Goal: Task Accomplishment & Management: Complete application form

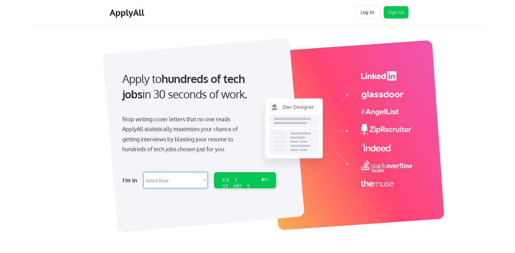
select select ""customer_support""
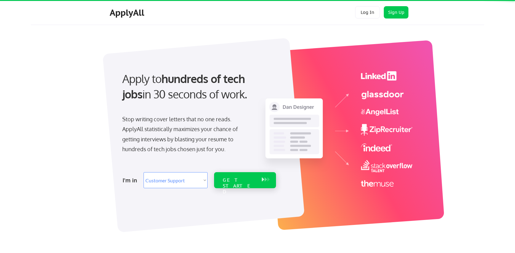
click at [232, 180] on div "GET STARTED" at bounding box center [239, 186] width 33 height 18
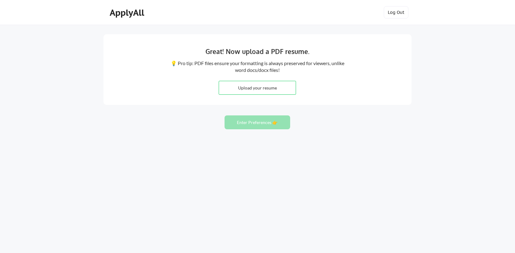
type input "C:\fakepath\Resume _ 2025_MarianaVerenis_.pdf"
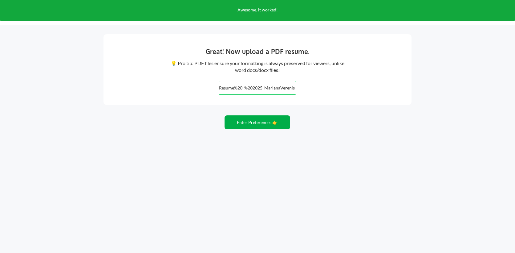
click at [253, 126] on button "Enter Preferences 👉" at bounding box center [258, 122] width 66 height 14
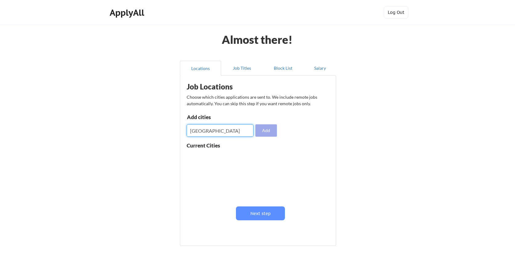
type input "[GEOGRAPHIC_DATA]"
click at [270, 129] on button "Add" at bounding box center [266, 130] width 22 height 12
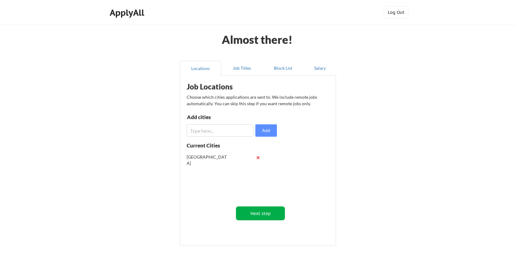
click at [257, 213] on button "Next step" at bounding box center [260, 213] width 49 height 14
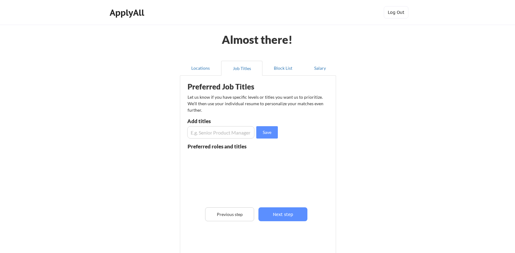
click at [230, 134] on input "input" at bounding box center [220, 132] width 67 height 12
type input "experience manager"
click at [274, 134] on button "Save" at bounding box center [267, 132] width 22 height 12
click at [233, 133] on input "input" at bounding box center [220, 132] width 67 height 12
type input "workplace manager"
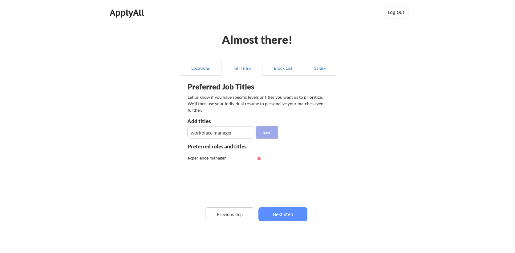
click at [265, 136] on button "Save" at bounding box center [267, 132] width 22 height 12
click at [238, 135] on input "input" at bounding box center [220, 132] width 67 height 12
type input "business development"
click at [265, 131] on button "Save" at bounding box center [267, 132] width 22 height 12
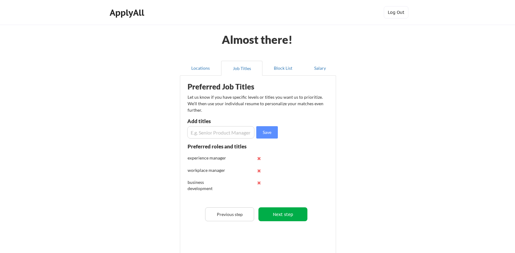
click at [278, 210] on button "Next step" at bounding box center [282, 214] width 49 height 14
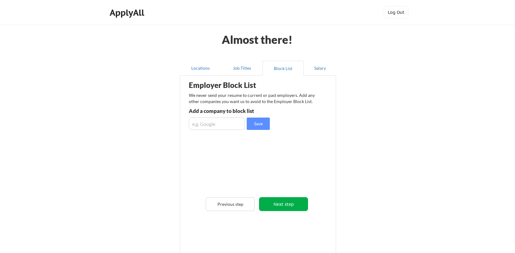
click at [284, 205] on button "Next step" at bounding box center [283, 204] width 49 height 14
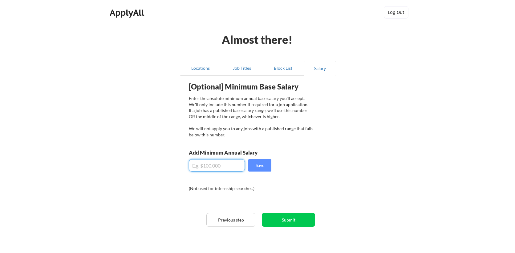
click at [234, 169] on input "input" at bounding box center [217, 165] width 56 height 12
type input "$80,000"
click at [266, 167] on button "Save" at bounding box center [259, 165] width 23 height 12
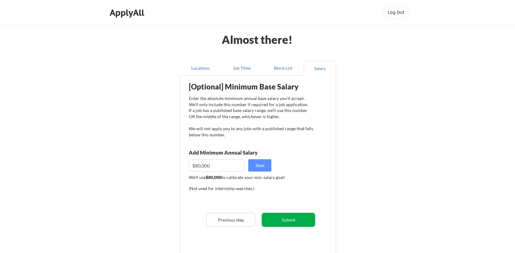
click at [293, 222] on button "Submit" at bounding box center [288, 219] width 53 height 14
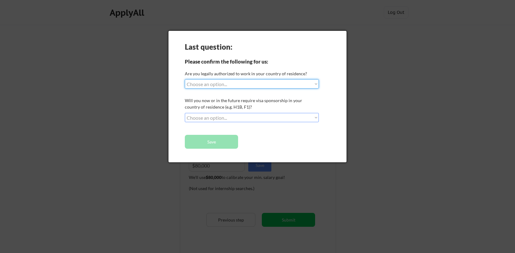
select select ""yes__i_am_a_us_citizen""
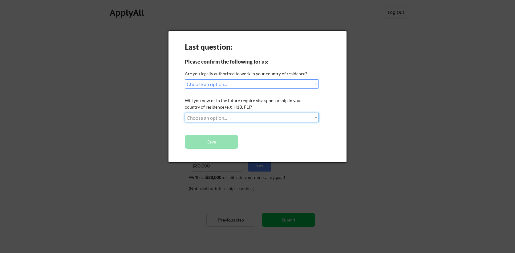
select select ""no__i_will_not_need_sponsorship""
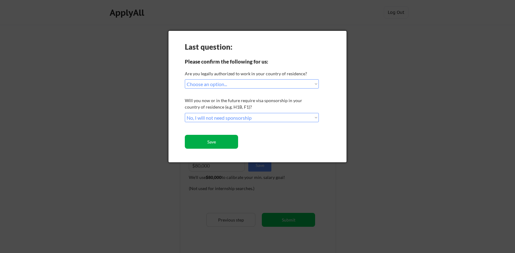
click at [226, 145] on button "Save" at bounding box center [211, 142] width 53 height 14
